Goal: Book appointment/travel/reservation

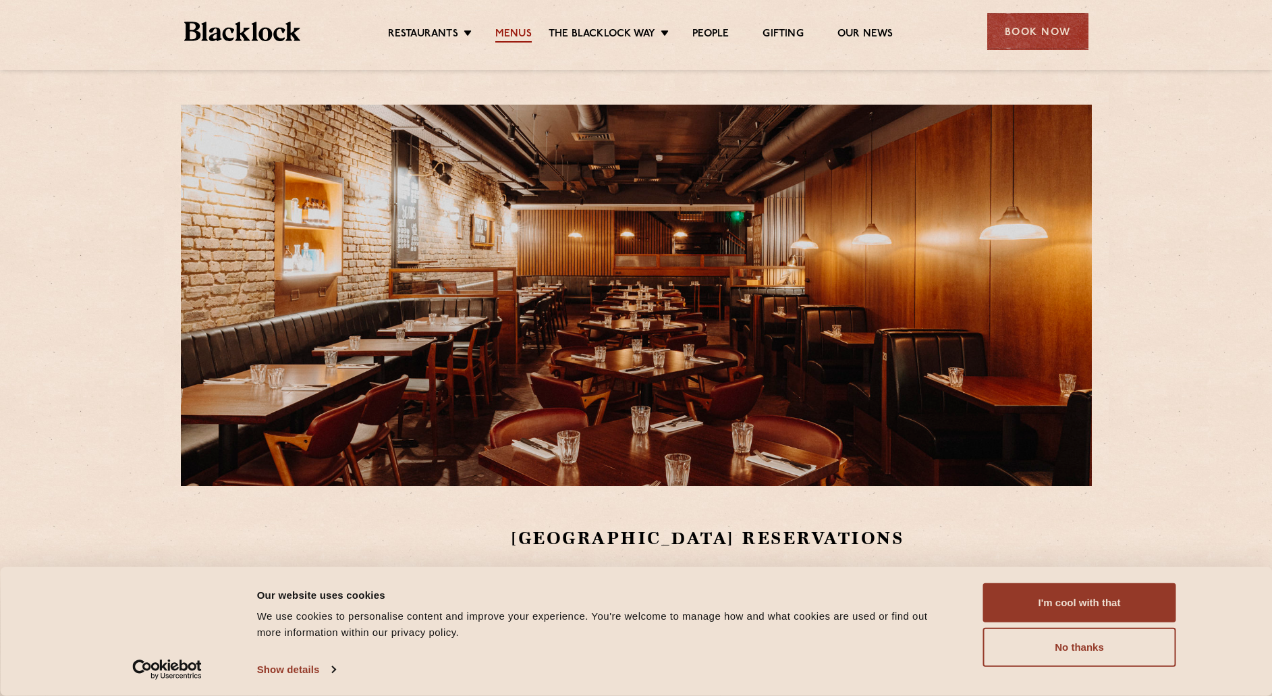
click at [511, 30] on link "Menus" at bounding box center [513, 35] width 36 height 15
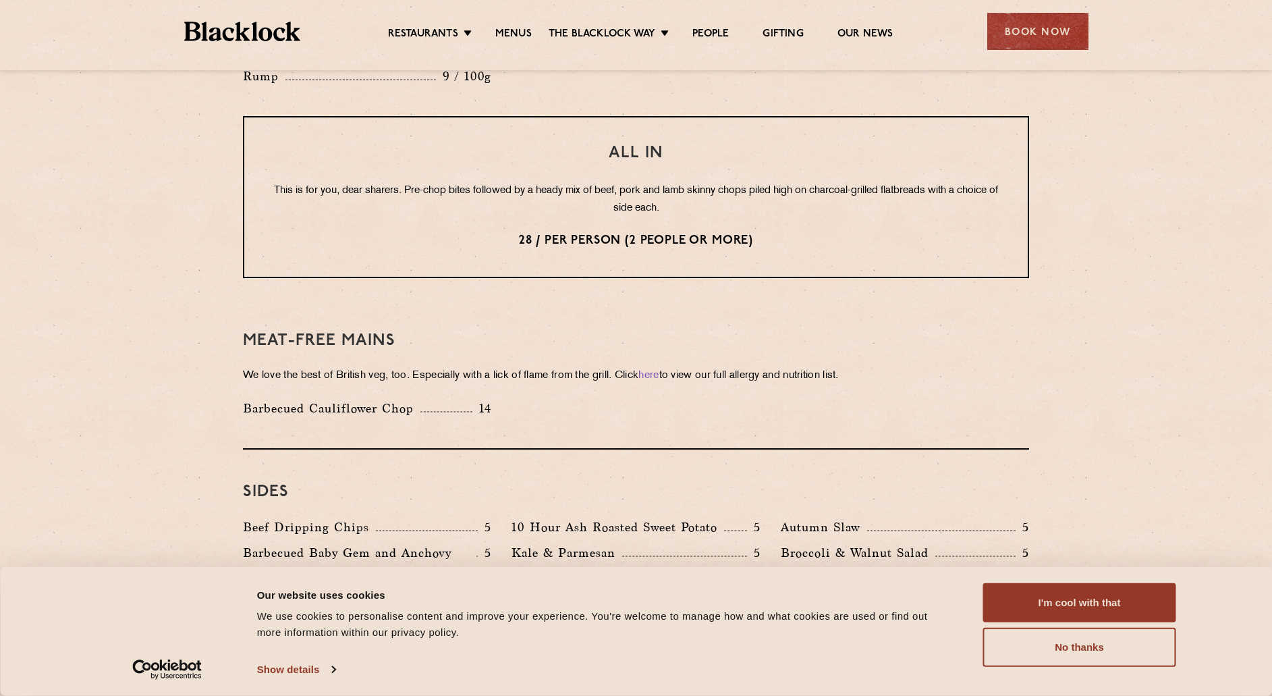
scroll to position [1687, 0]
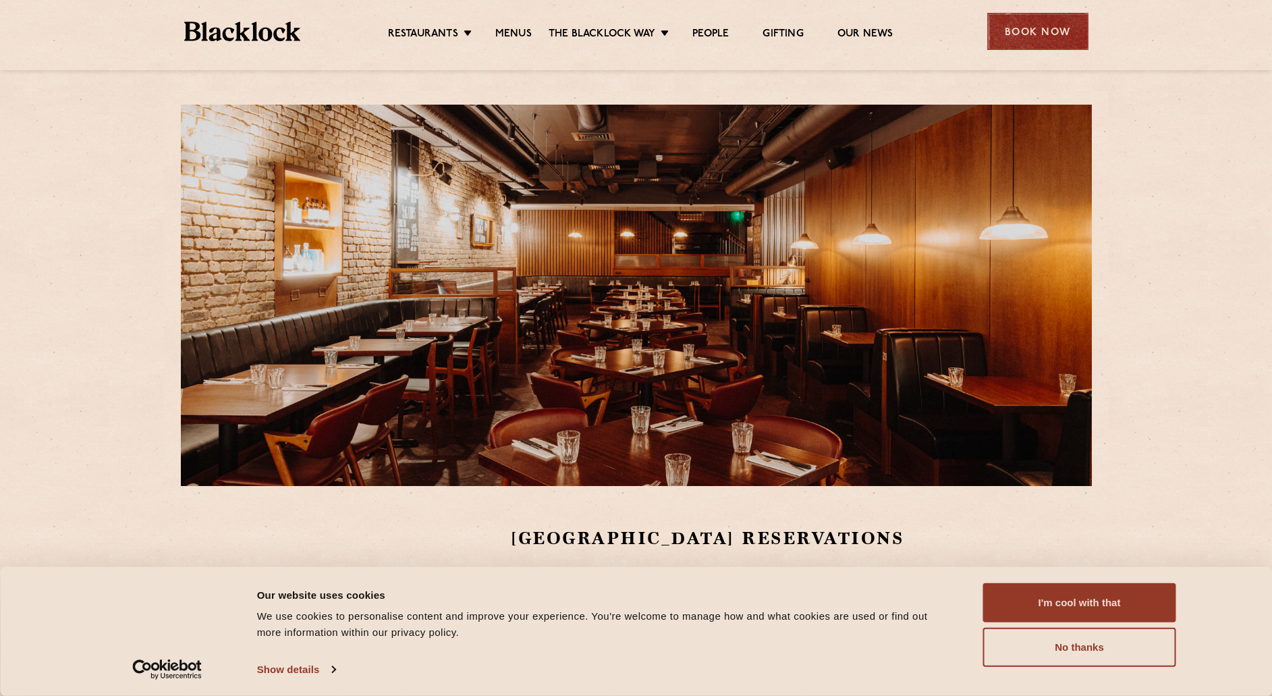
click at [1026, 37] on div "Book Now" at bounding box center [1037, 31] width 101 height 37
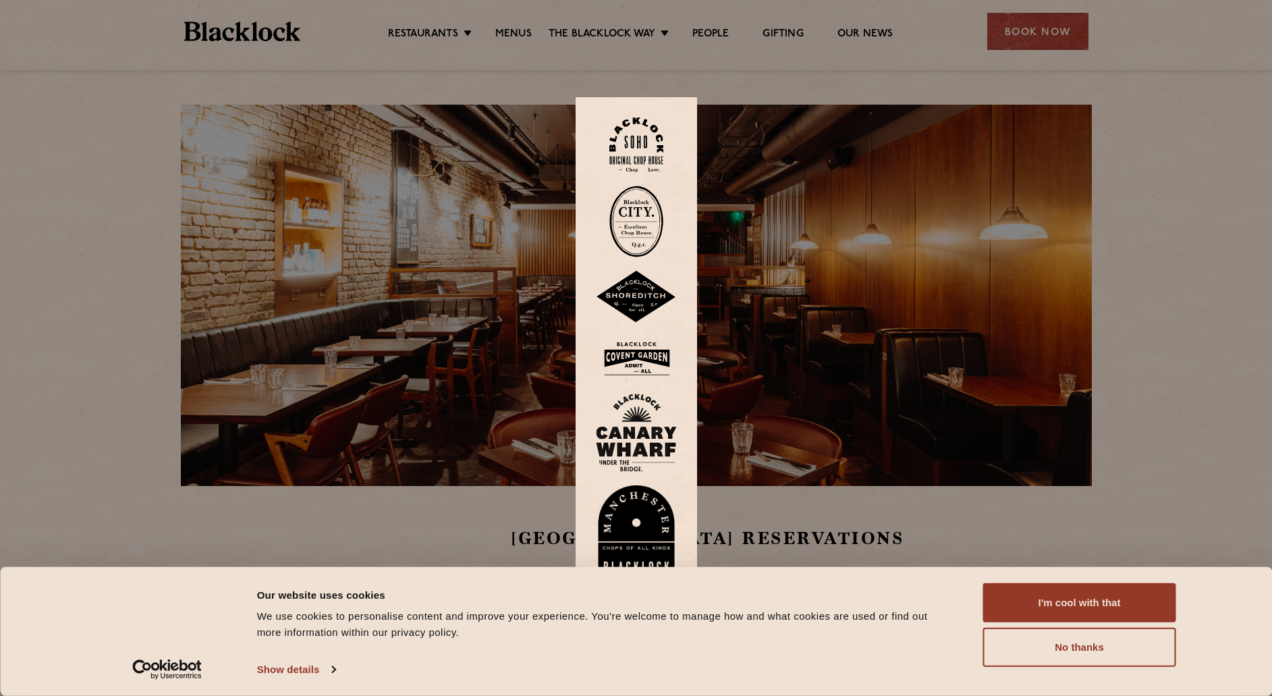
click at [652, 356] on img at bounding box center [636, 359] width 81 height 44
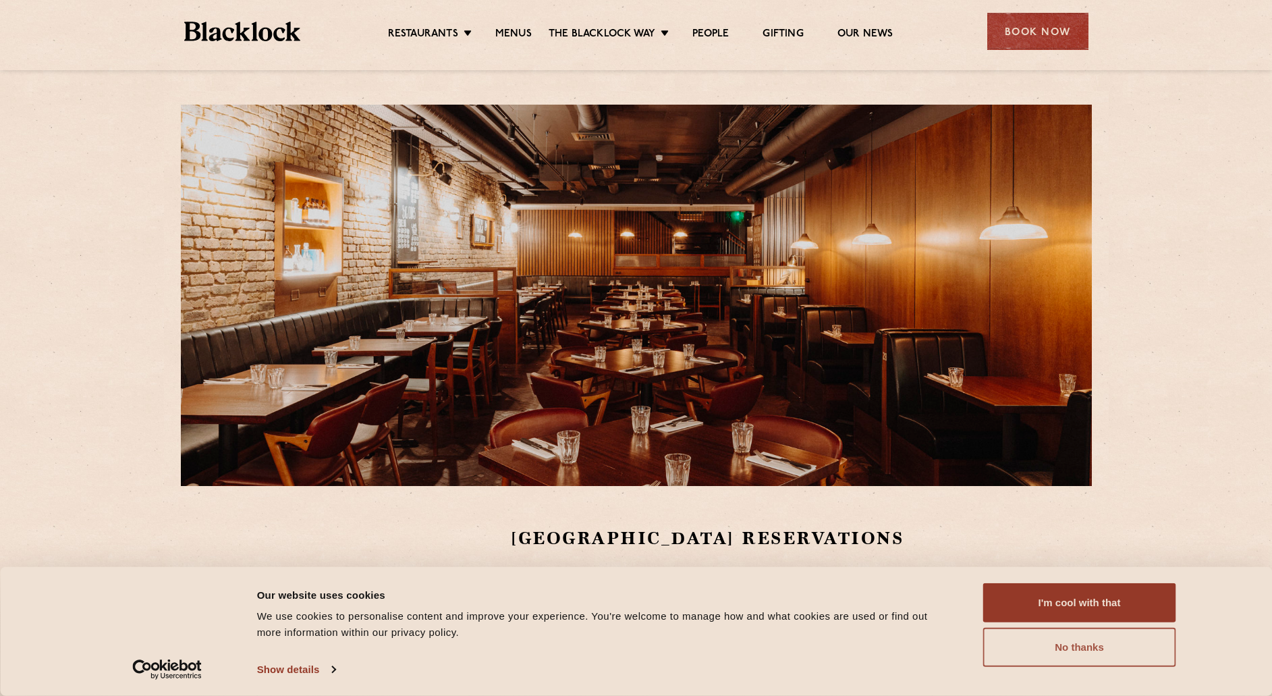
click at [1055, 652] on button "No thanks" at bounding box center [1079, 646] width 193 height 39
